Goal: Use online tool/utility: Utilize a website feature to perform a specific function

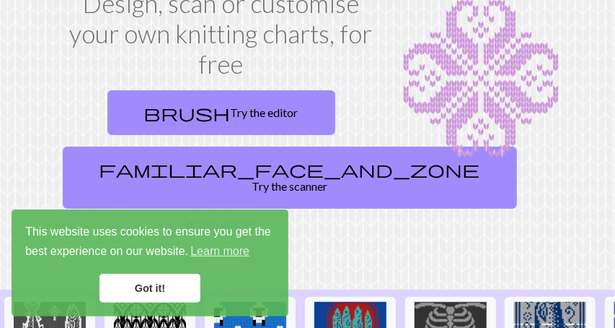
scroll to position [114, 0]
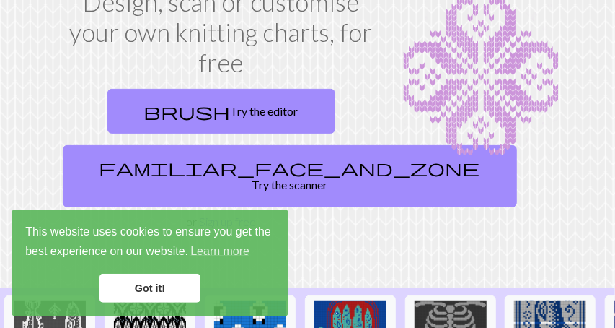
click at [183, 286] on link "Got it!" at bounding box center [150, 287] width 101 height 29
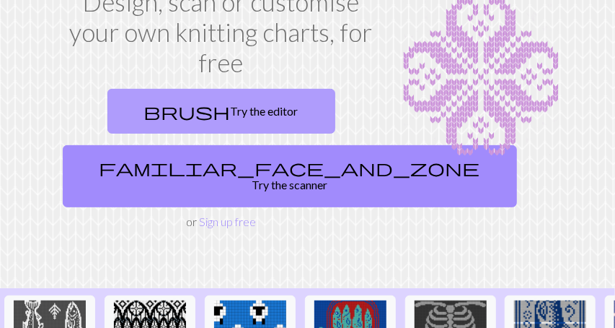
click at [249, 133] on link "brush Try the editor" at bounding box center [221, 111] width 228 height 45
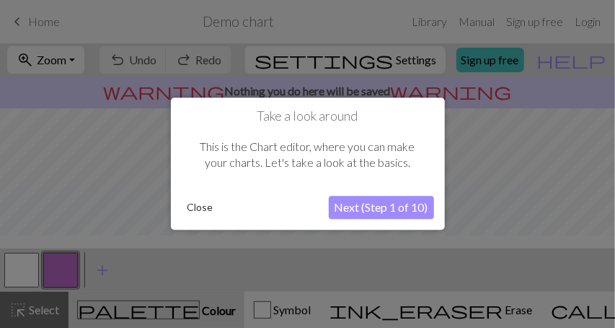
click at [390, 214] on button "Next (Step 1 of 10)" at bounding box center [381, 207] width 105 height 23
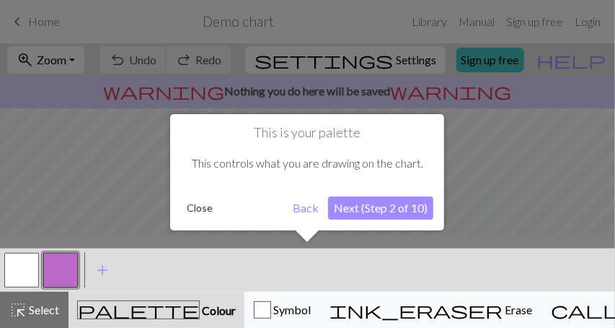
scroll to position [7, 0]
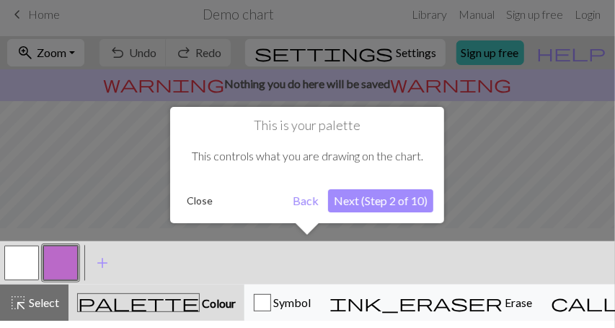
click at [392, 208] on button "Next (Step 2 of 10)" at bounding box center [380, 200] width 105 height 23
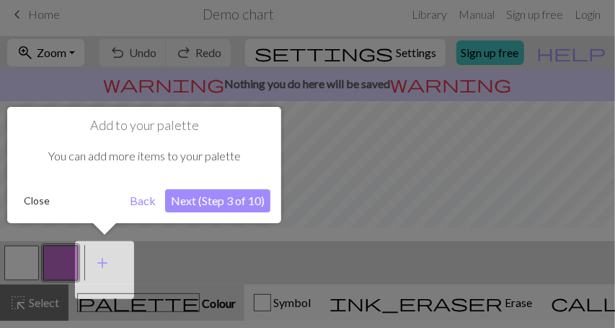
click at [220, 204] on button "Next (Step 3 of 10)" at bounding box center [217, 200] width 105 height 23
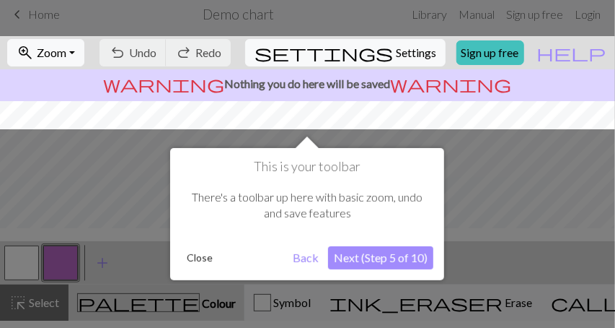
click at [400, 258] on button "Next (Step 5 of 10)" at bounding box center [380, 257] width 105 height 23
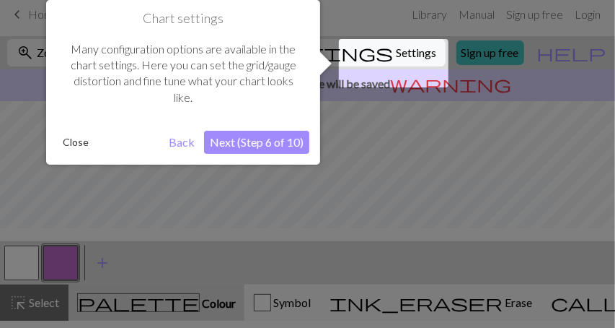
scroll to position [0, 0]
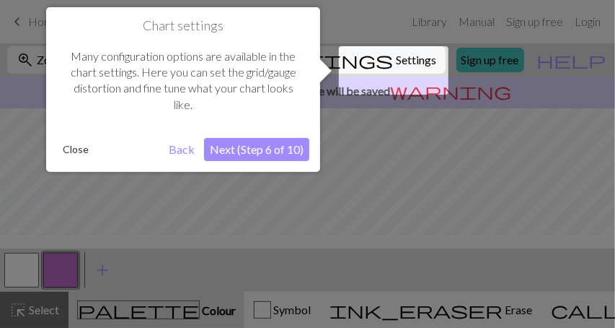
click at [286, 147] on button "Next (Step 6 of 10)" at bounding box center [256, 149] width 105 height 23
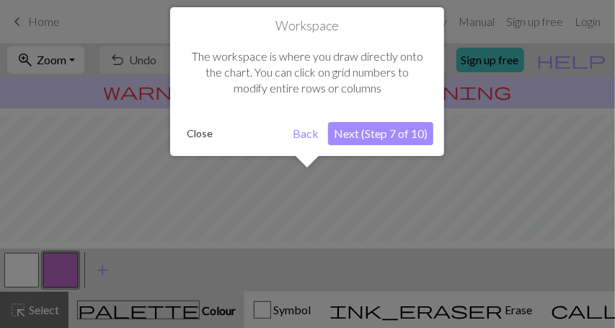
scroll to position [107, 0]
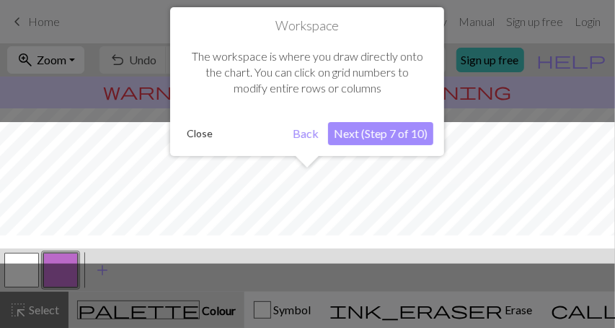
click at [190, 133] on button "Close" at bounding box center [200, 134] width 38 height 22
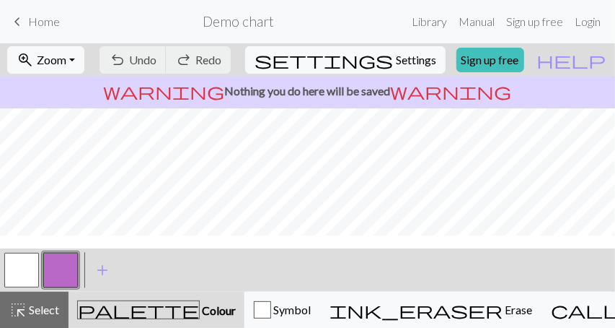
click at [327, 14] on form "Demo chart" at bounding box center [238, 21] width 335 height 28
click at [518, 108] on div "warning Nothing you do here will be saved warning" at bounding box center [307, 92] width 615 height 32
click at [84, 68] on button "zoom_in Zoom Zoom" at bounding box center [45, 59] width 77 height 27
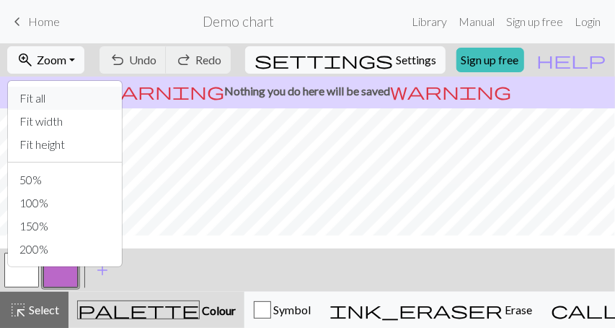
click at [89, 90] on button "Fit all" at bounding box center [65, 98] width 114 height 23
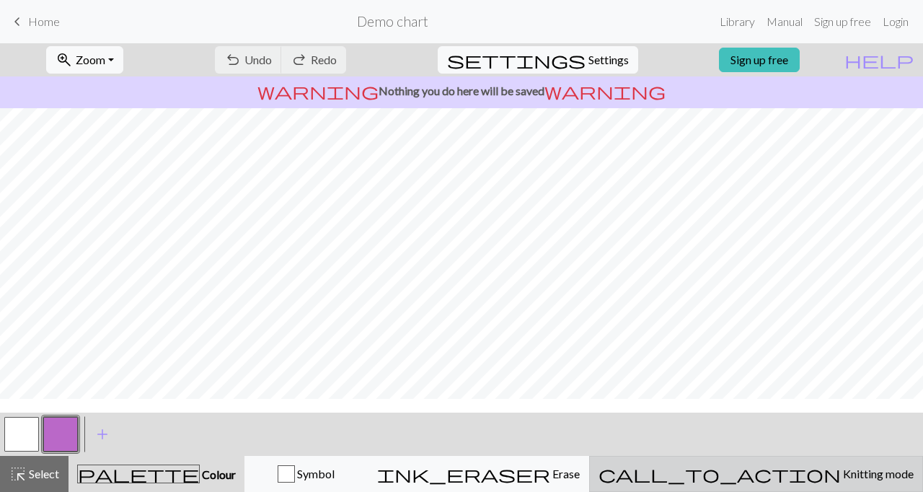
click at [615, 327] on span "Knitting mode" at bounding box center [877, 474] width 73 height 14
